Goal: Information Seeking & Learning: Learn about a topic

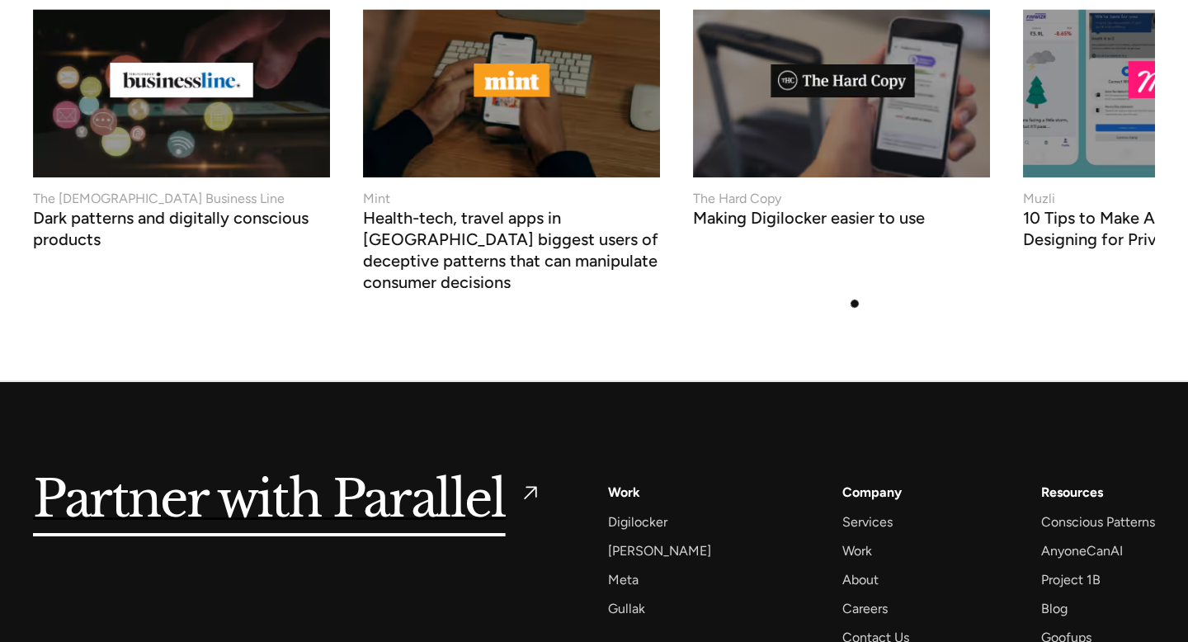
scroll to position [7130, 0]
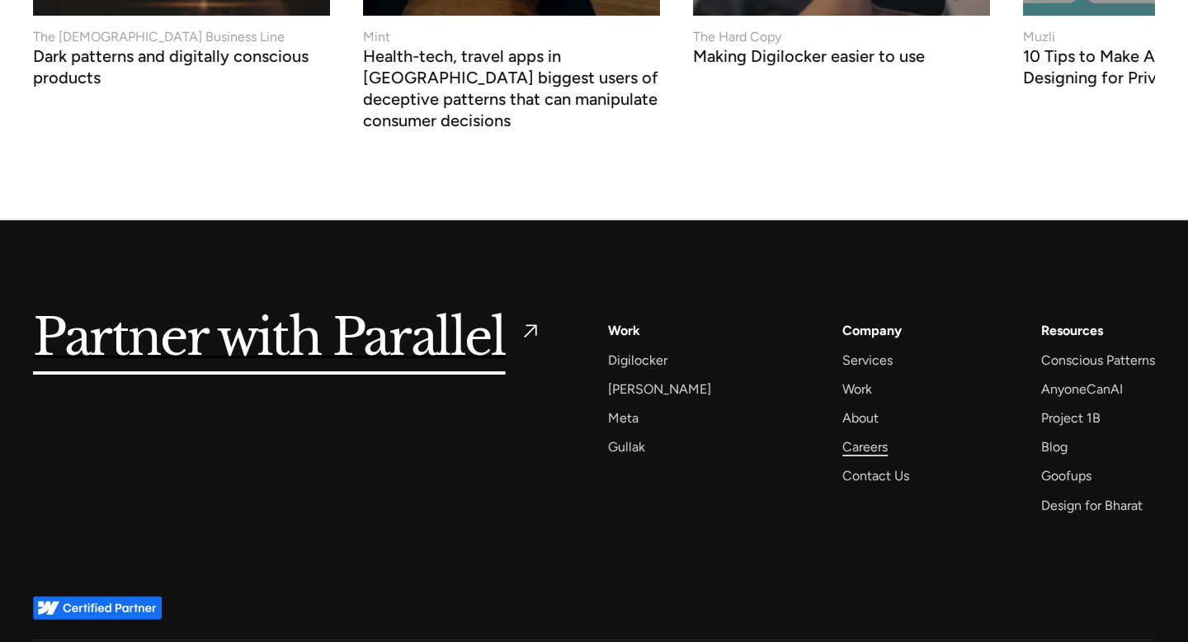
click at [843, 436] on div "Careers" at bounding box center [865, 447] width 45 height 22
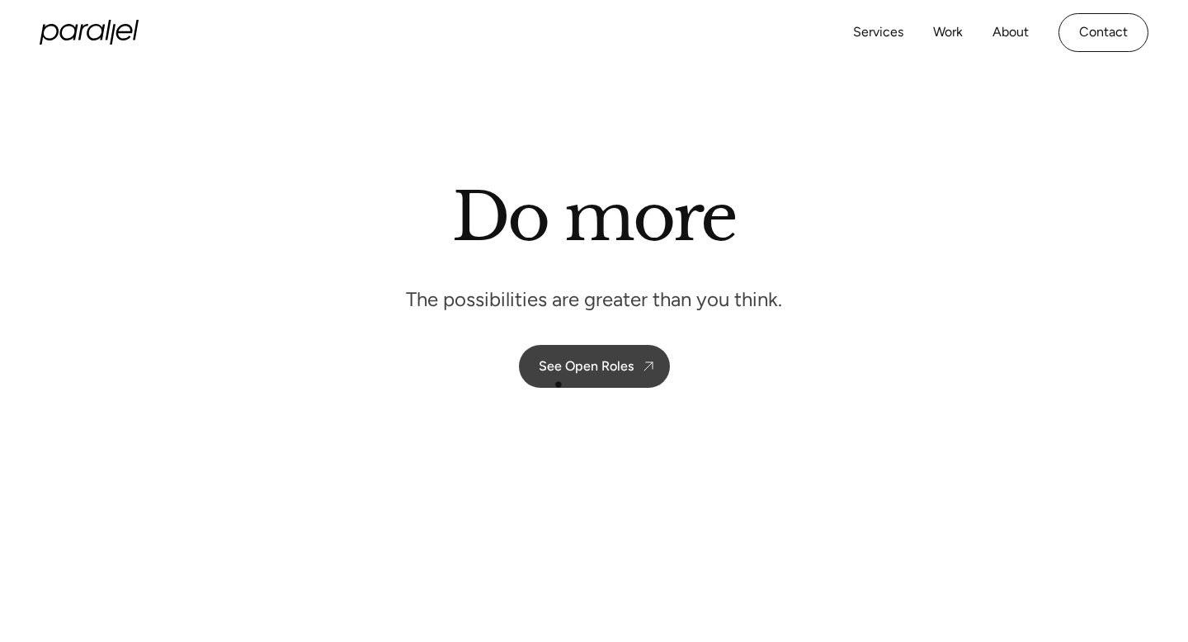
click at [571, 365] on div "See Open Roles" at bounding box center [586, 366] width 95 height 16
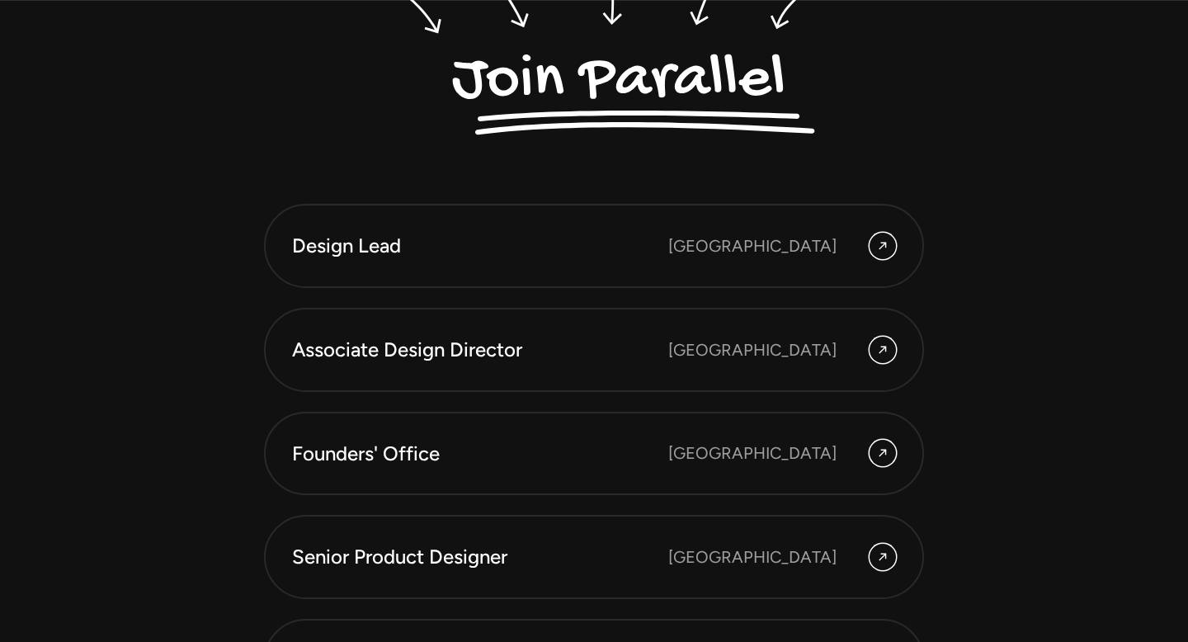
scroll to position [4378, 0]
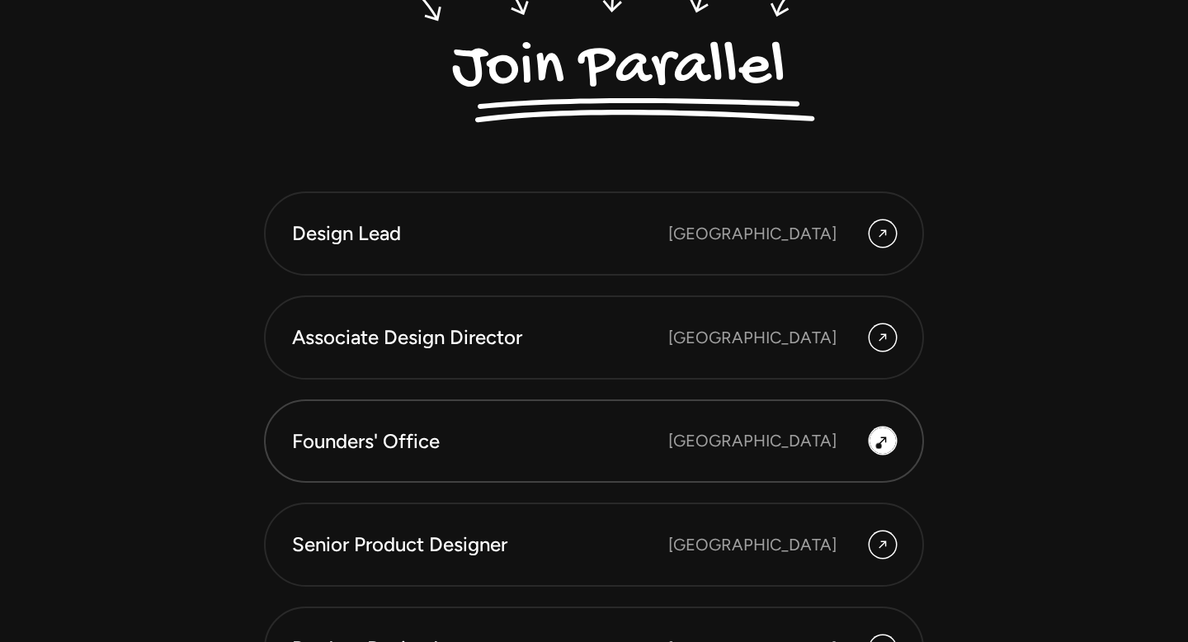
click at [881, 446] on icon at bounding box center [882, 441] width 13 height 20
click at [709, 445] on div "Founders' Office [GEOGRAPHIC_DATA]" at bounding box center [594, 441] width 604 height 28
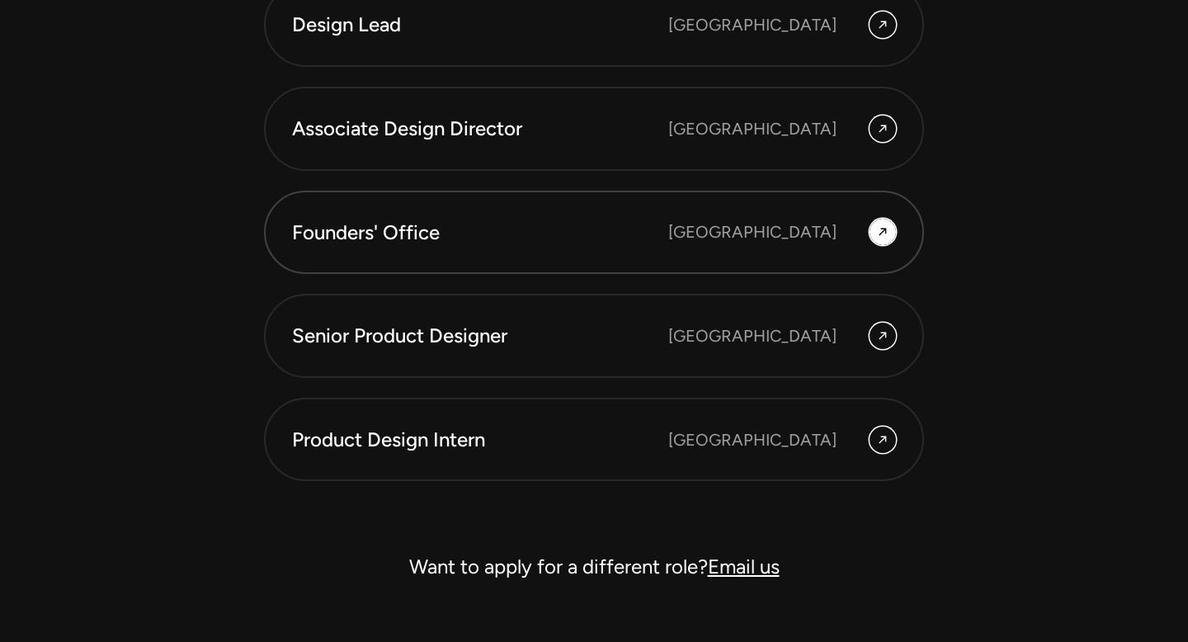
scroll to position [4591, 0]
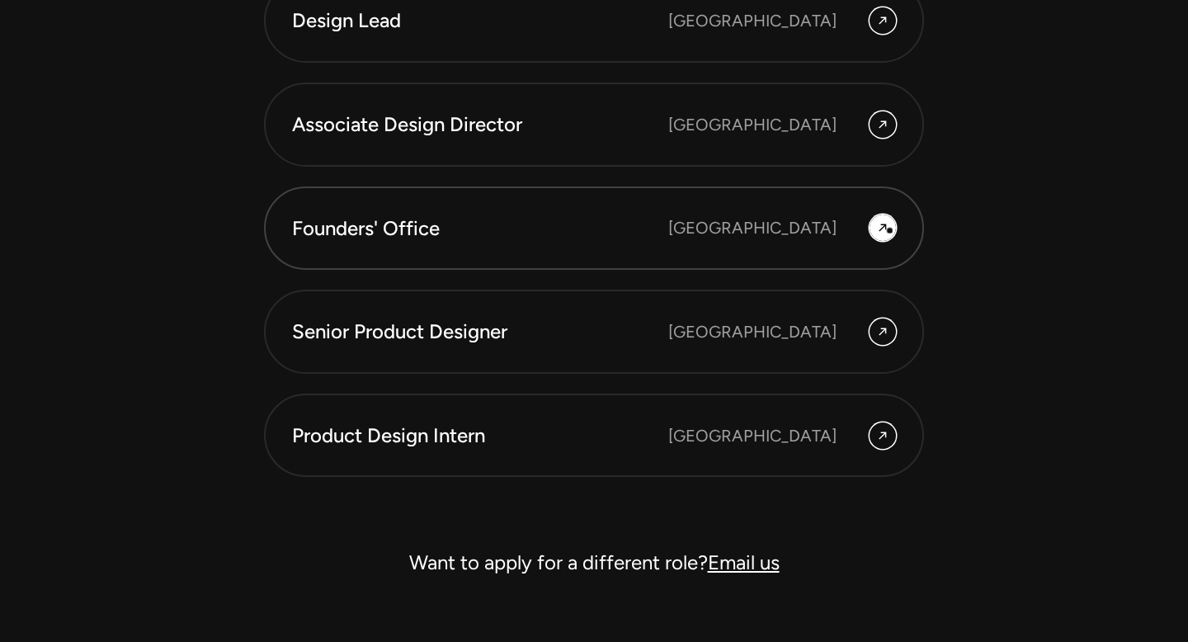
click at [889, 230] on icon at bounding box center [882, 228] width 13 height 20
click at [876, 229] on icon at bounding box center [882, 228] width 13 height 20
click at [801, 234] on div "Bengaluru" at bounding box center [752, 227] width 168 height 25
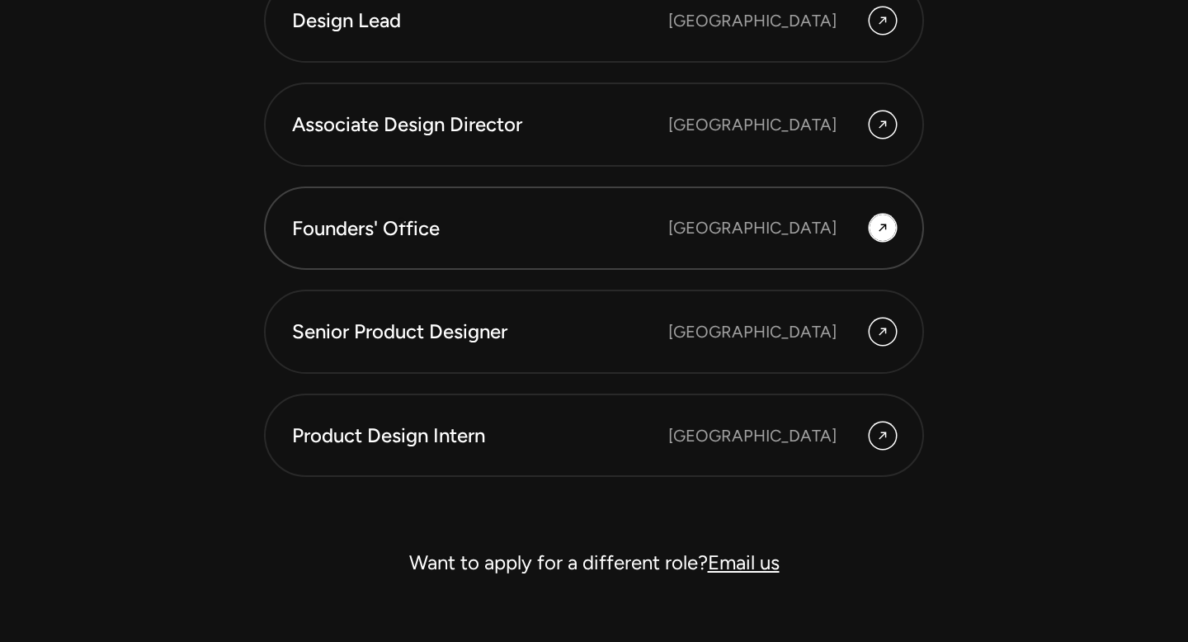
click at [385, 220] on div "Founders' Office" at bounding box center [480, 229] width 376 height 28
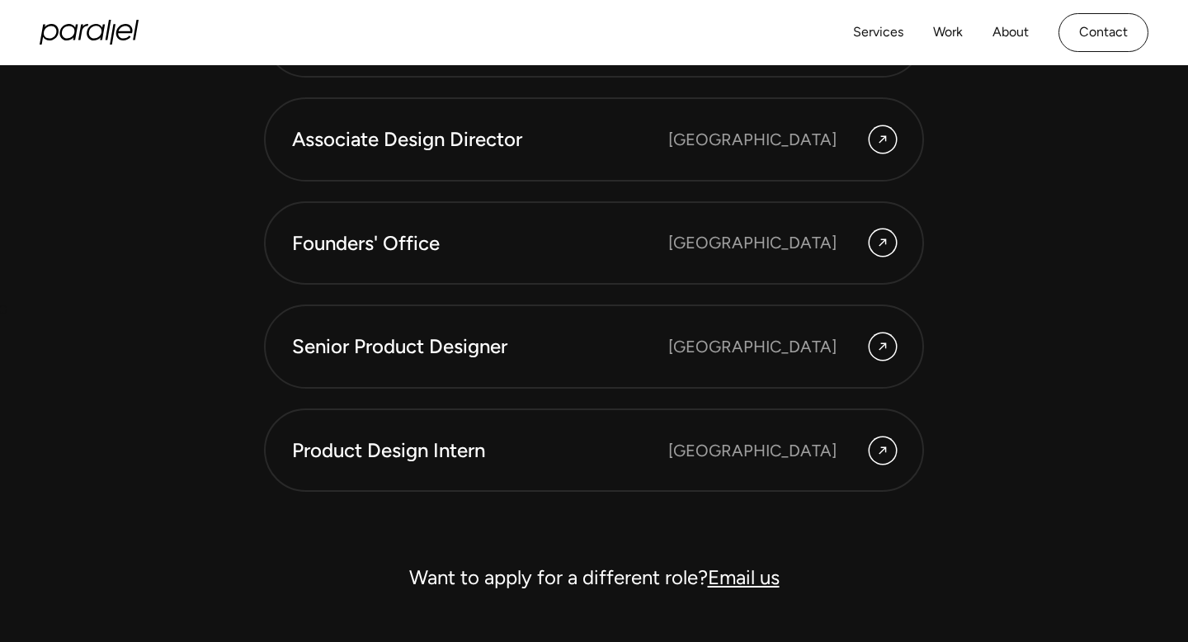
scroll to position [4574, 0]
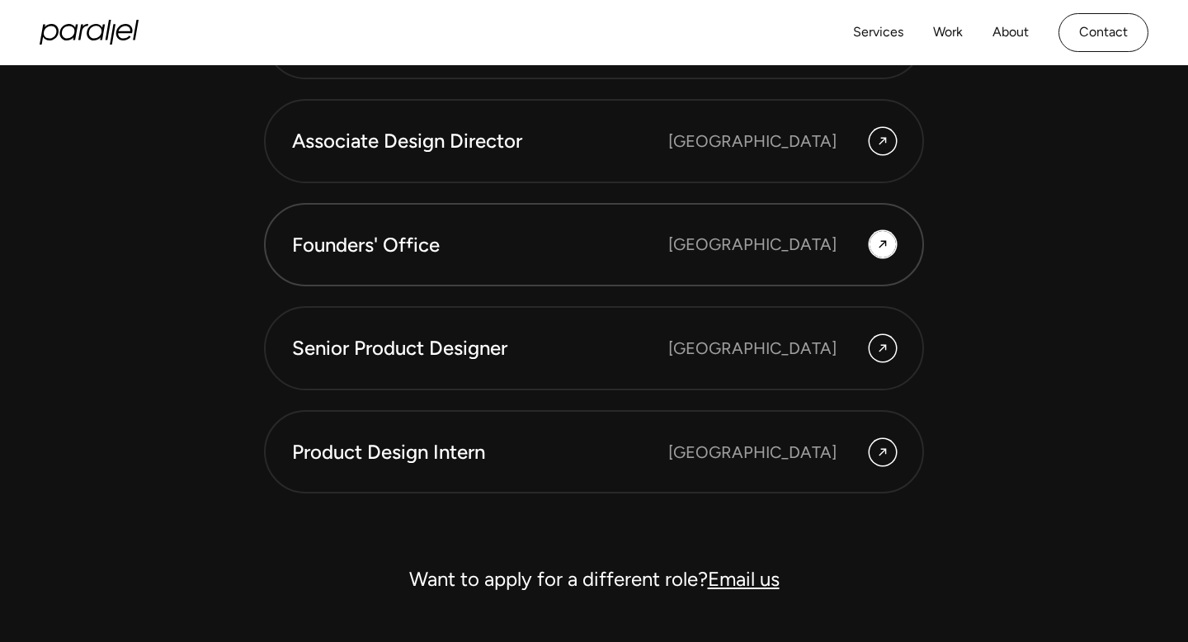
click at [409, 248] on div "Founders' Office" at bounding box center [480, 245] width 376 height 28
click at [369, 149] on div "Associate Design Director" at bounding box center [480, 141] width 376 height 28
click at [360, 234] on div "Founders' Office" at bounding box center [480, 245] width 376 height 28
click at [542, 239] on div "Founders' Office" at bounding box center [480, 245] width 376 height 28
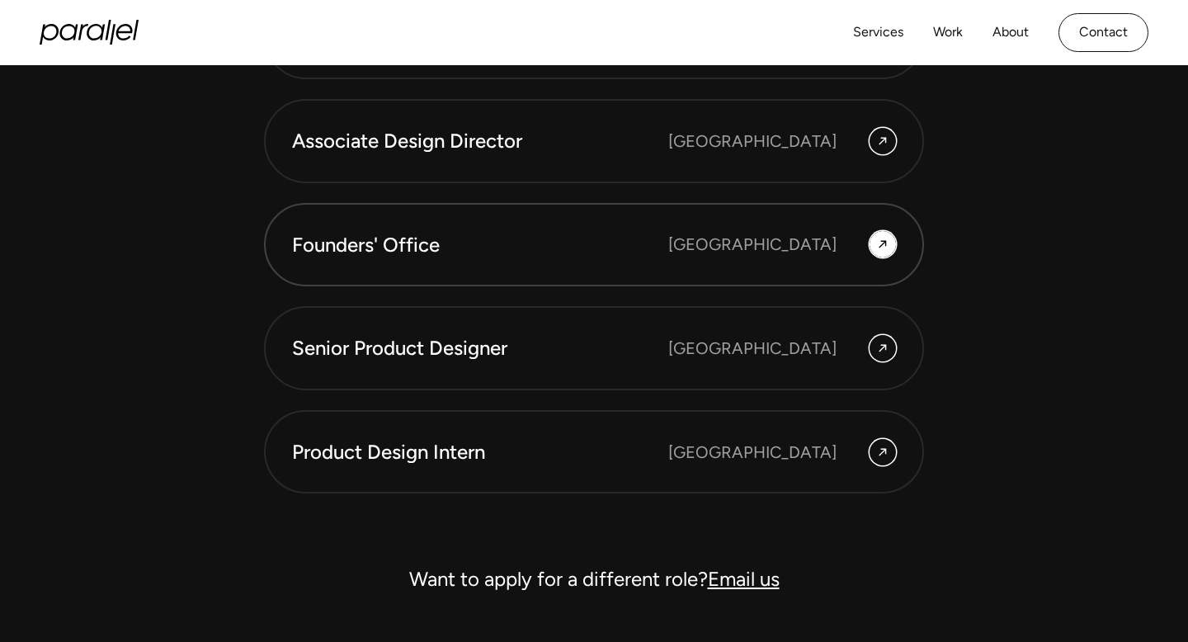
click at [542, 239] on div "Founders' Office" at bounding box center [480, 245] width 376 height 28
click at [890, 240] on div at bounding box center [883, 244] width 26 height 26
click at [878, 245] on icon at bounding box center [882, 244] width 13 height 20
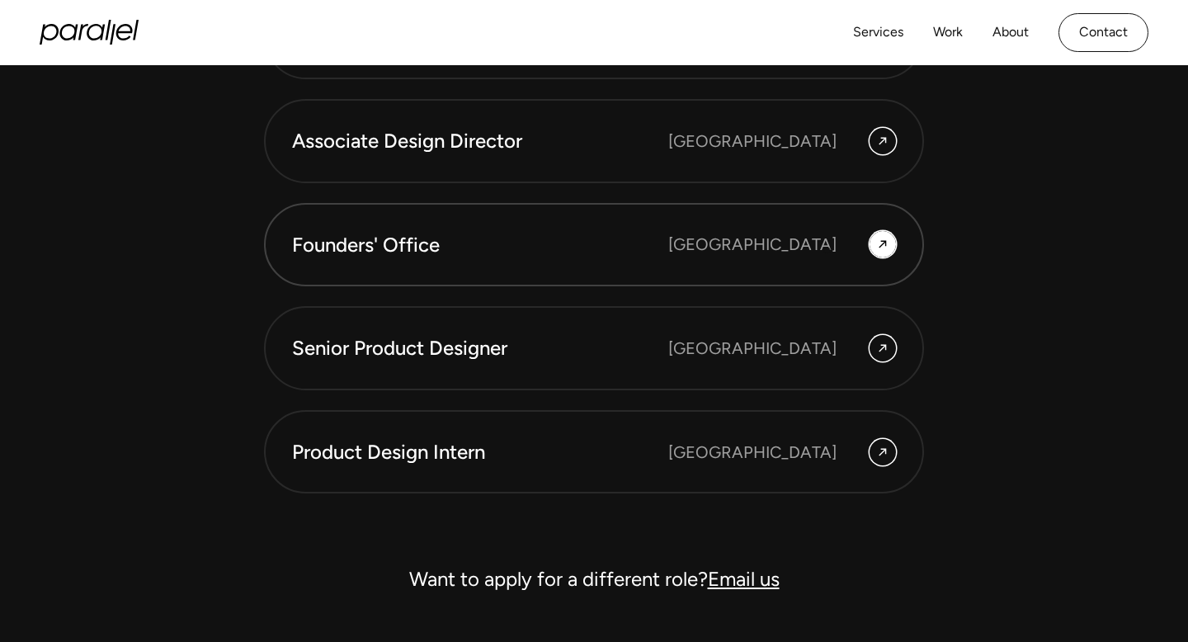
click at [809, 253] on div "Bengaluru" at bounding box center [752, 244] width 168 height 25
click at [795, 154] on div "Associate Design Director Bangalore" at bounding box center [594, 141] width 604 height 28
click at [881, 135] on icon at bounding box center [882, 141] width 13 height 20
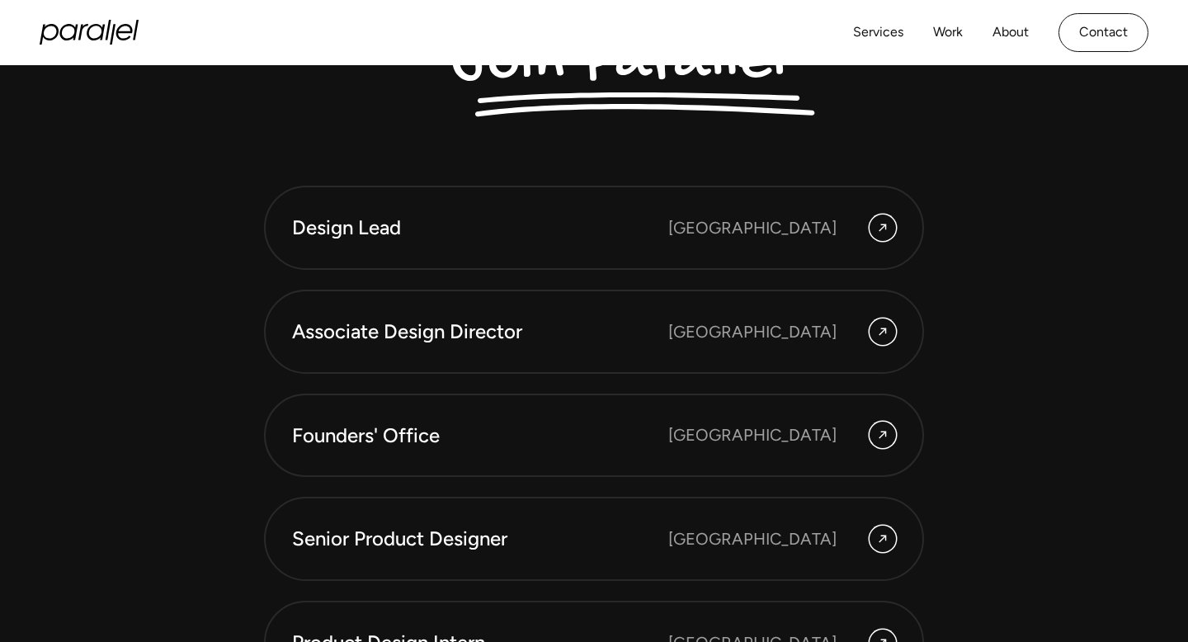
scroll to position [4377, 0]
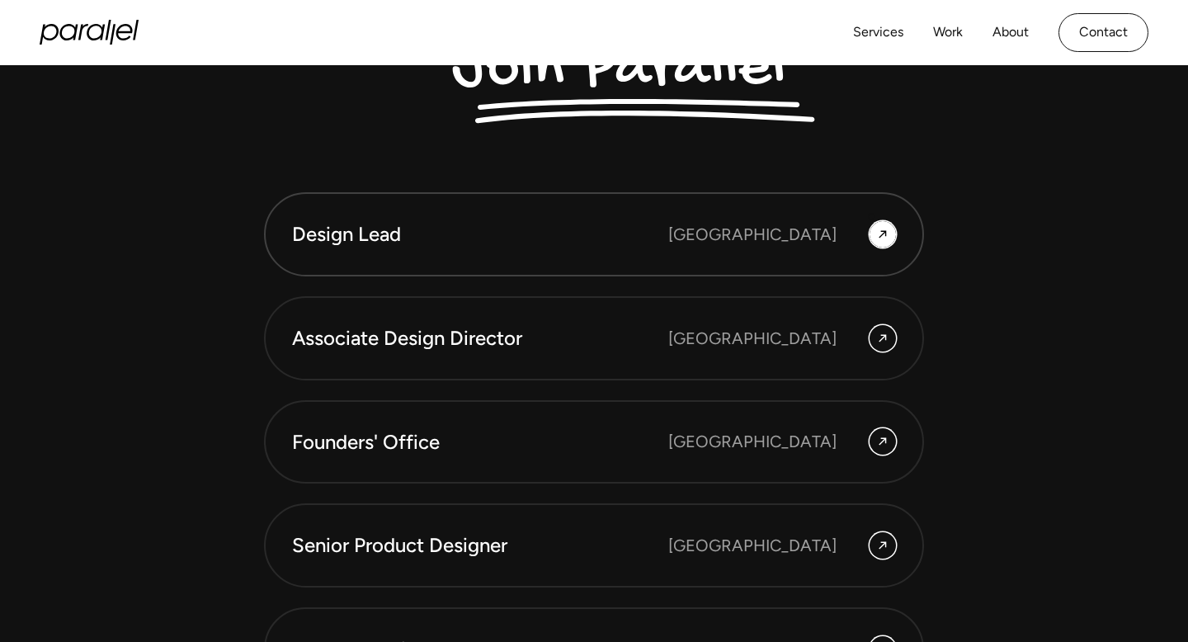
click at [873, 224] on div "Bangalore" at bounding box center [782, 234] width 228 height 26
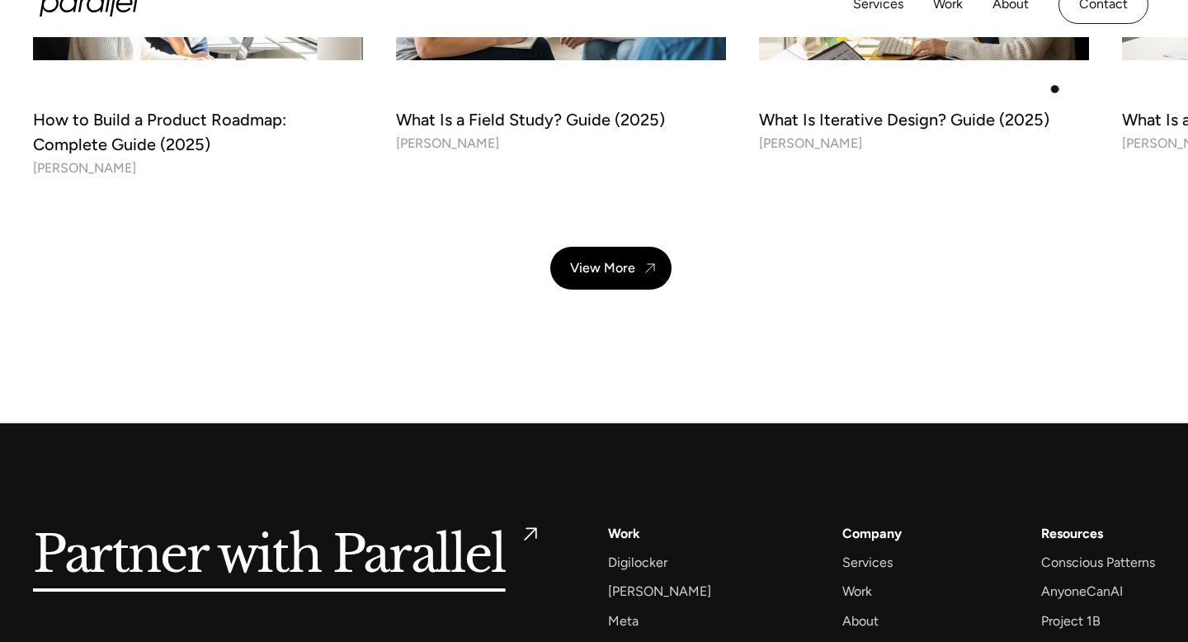
scroll to position [5925, 0]
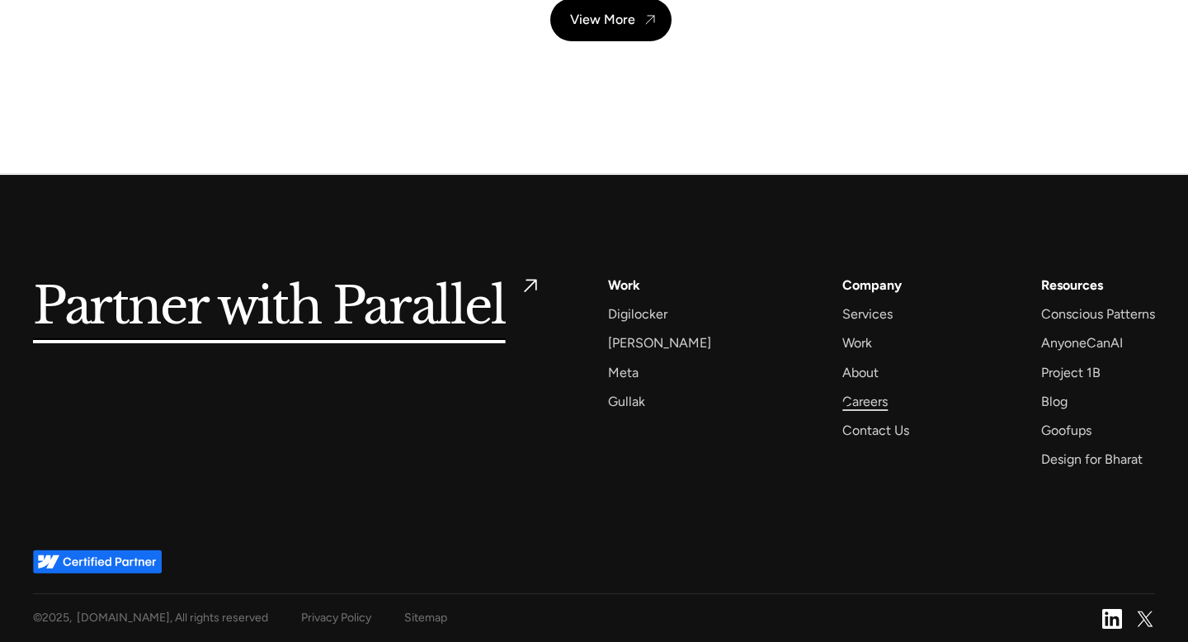
click at [844, 405] on div "Careers" at bounding box center [865, 401] width 45 height 22
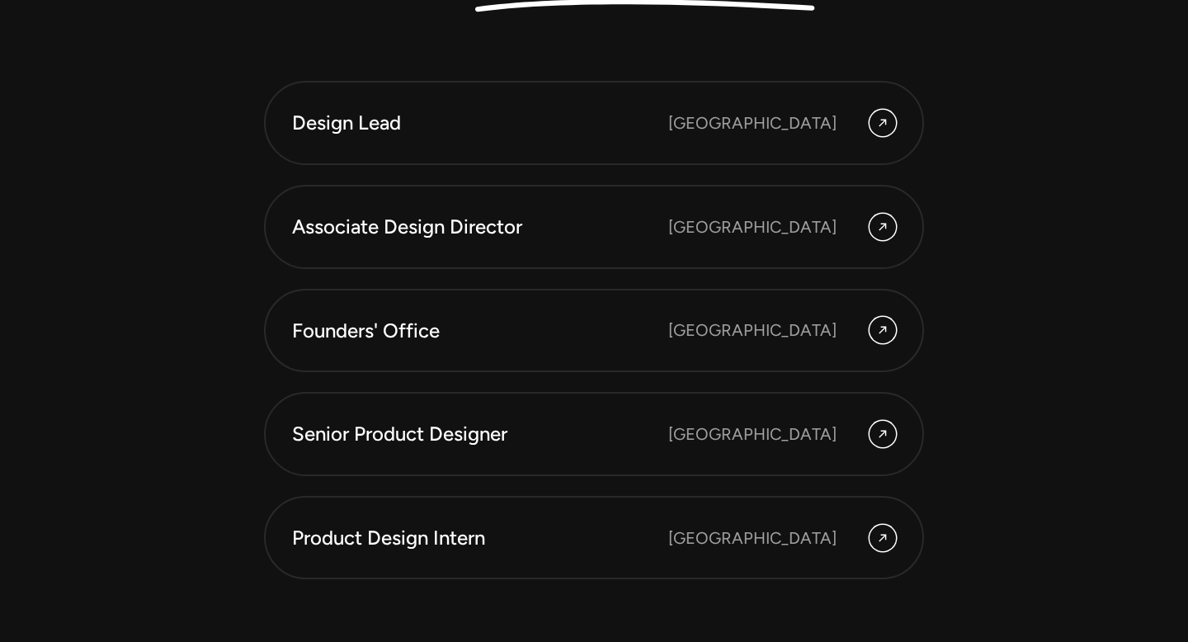
scroll to position [4503, 0]
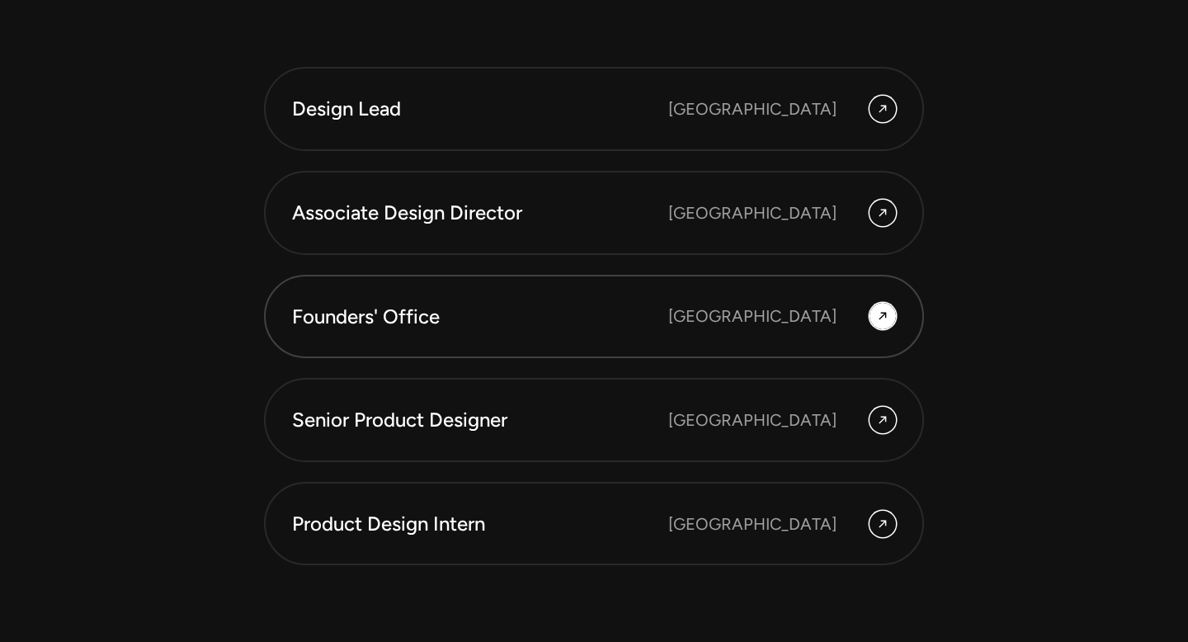
click at [709, 294] on link "Founders' Office [GEOGRAPHIC_DATA]" at bounding box center [594, 317] width 660 height 84
click at [690, 337] on link "Founders' Office [GEOGRAPHIC_DATA]" at bounding box center [594, 317] width 660 height 84
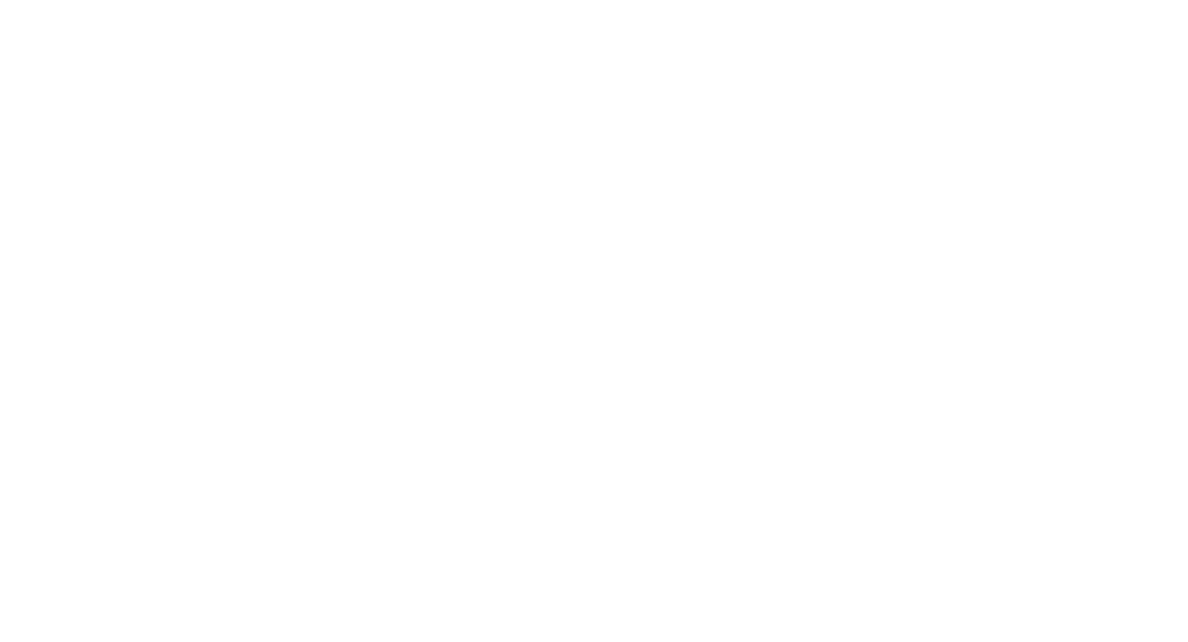
scroll to position [556, 0]
click at [1099, 31] on div "Services Work About Careers Contact LinkedIn Twitter (X)" at bounding box center [594, 32] width 1188 height 65
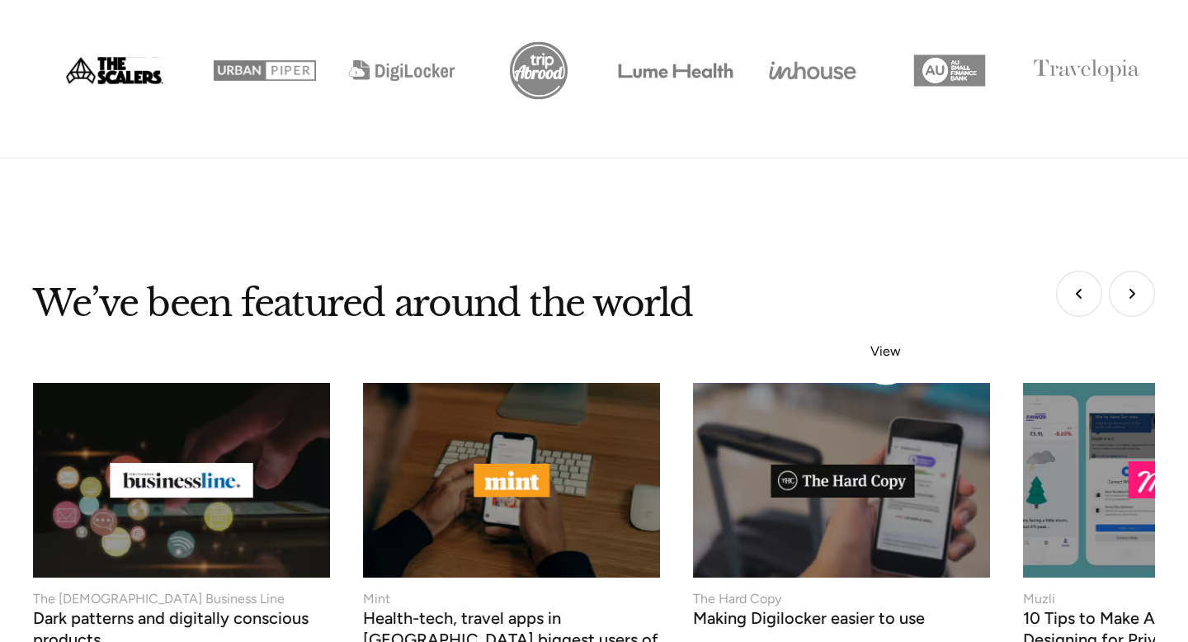
scroll to position [7130, 0]
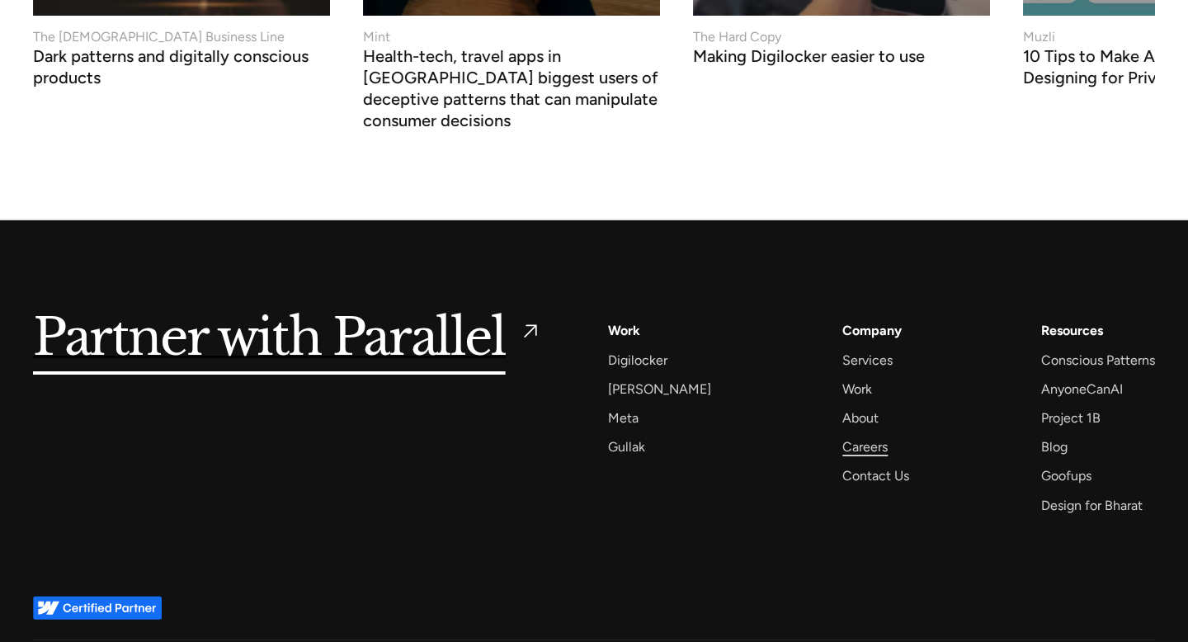
click at [859, 436] on div "Careers" at bounding box center [865, 447] width 45 height 22
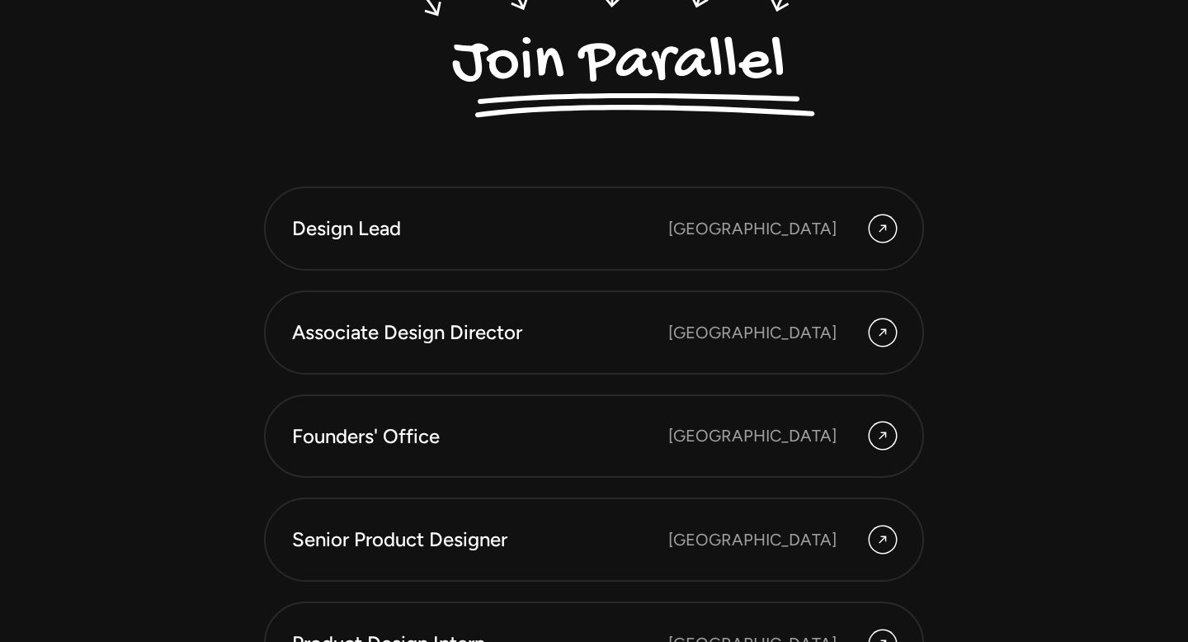
scroll to position [4389, 0]
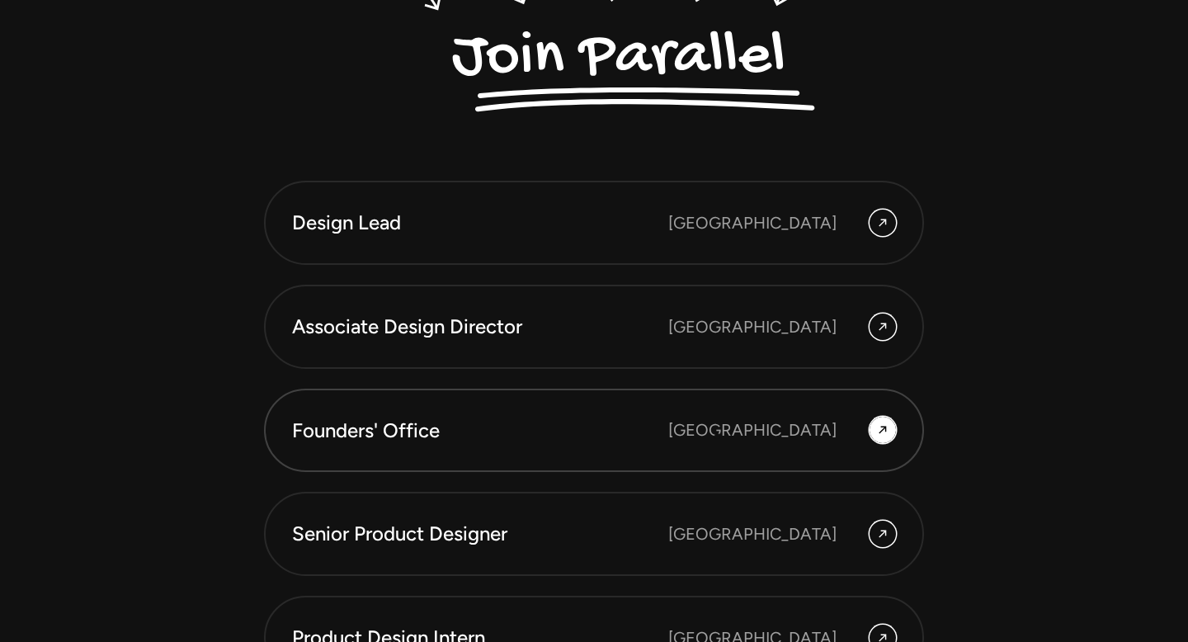
click at [717, 434] on div "Founders' Office [GEOGRAPHIC_DATA]" at bounding box center [594, 431] width 604 height 28
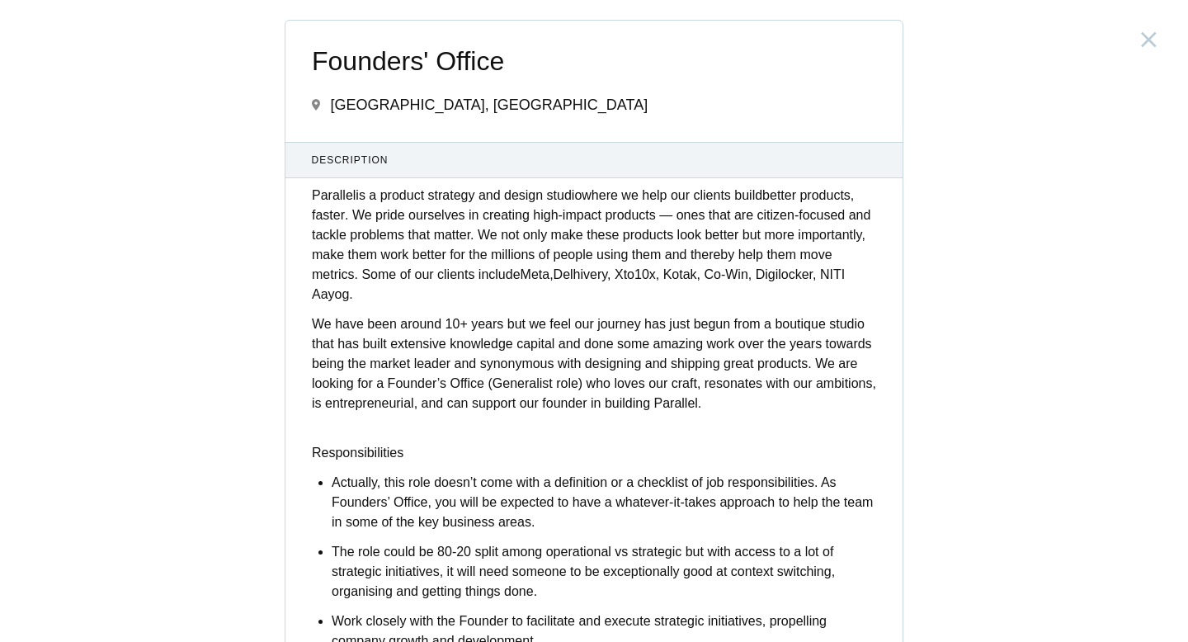
click at [319, 196] on link "Parallel" at bounding box center [334, 195] width 44 height 14
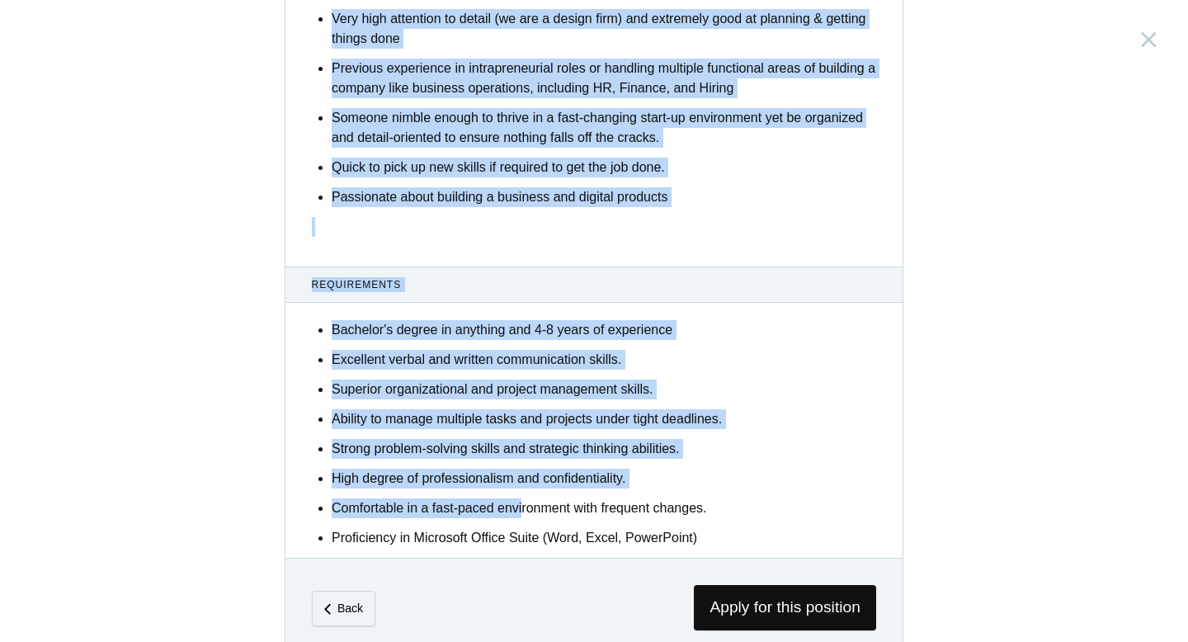
scroll to position [938, 0]
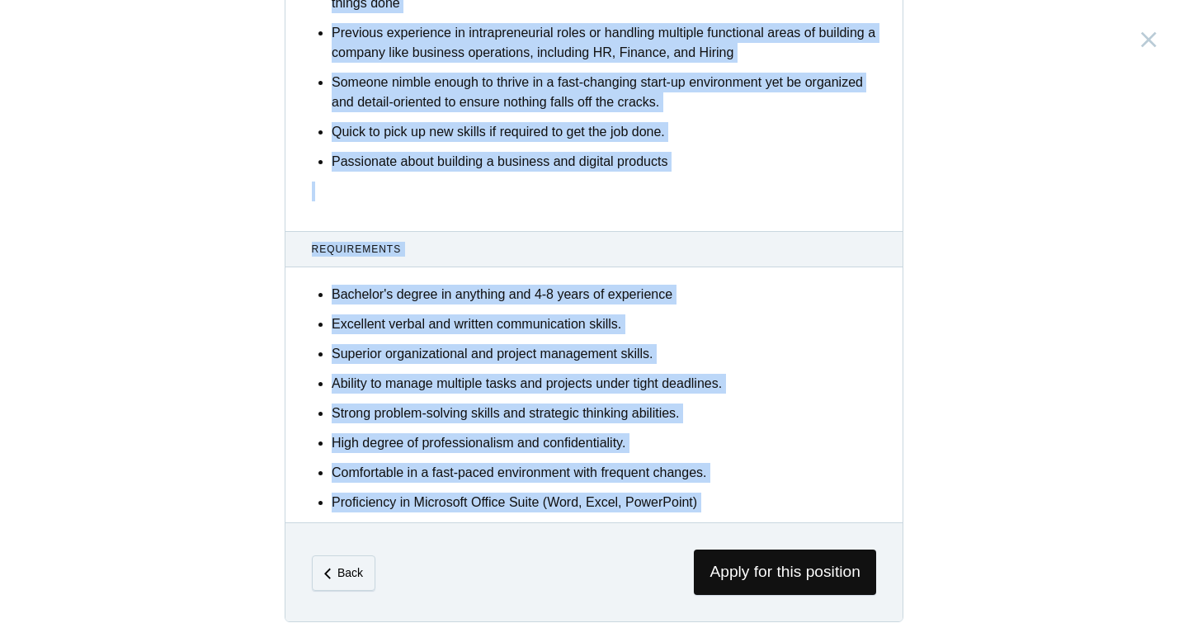
drag, startPoint x: 306, startPoint y: 196, endPoint x: 692, endPoint y: 527, distance: 507.5
copy div "Loremips do s ametcon adipisci eli seddoe tempor incid ut labo etd magnaal enim…"
